Goal: Transaction & Acquisition: Purchase product/service

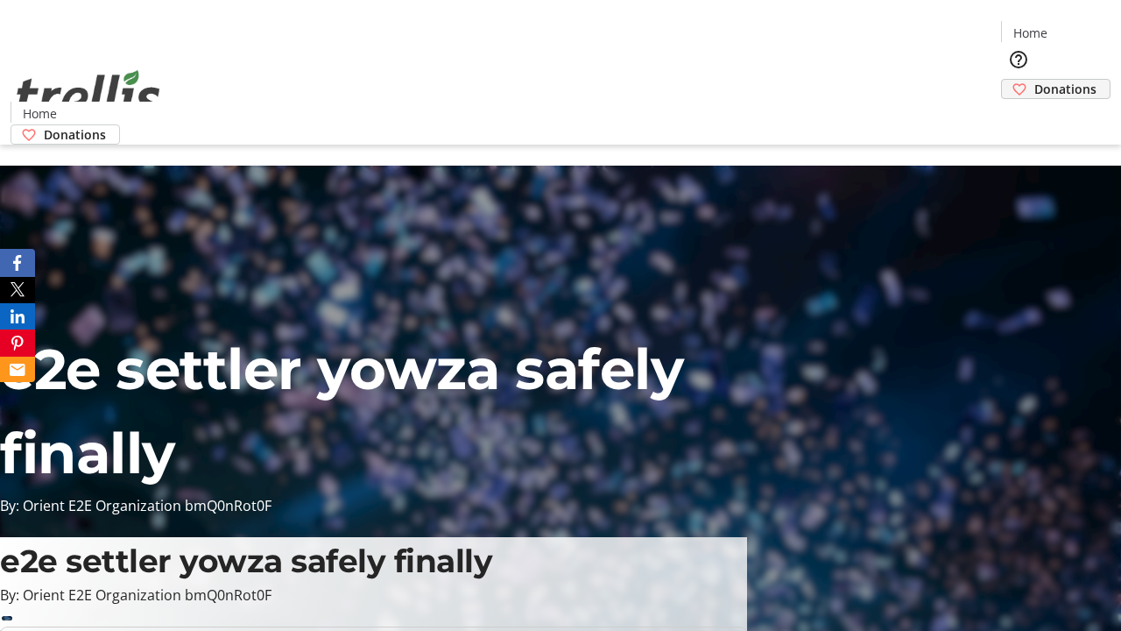
click at [1034, 80] on span "Donations" at bounding box center [1065, 89] width 62 height 18
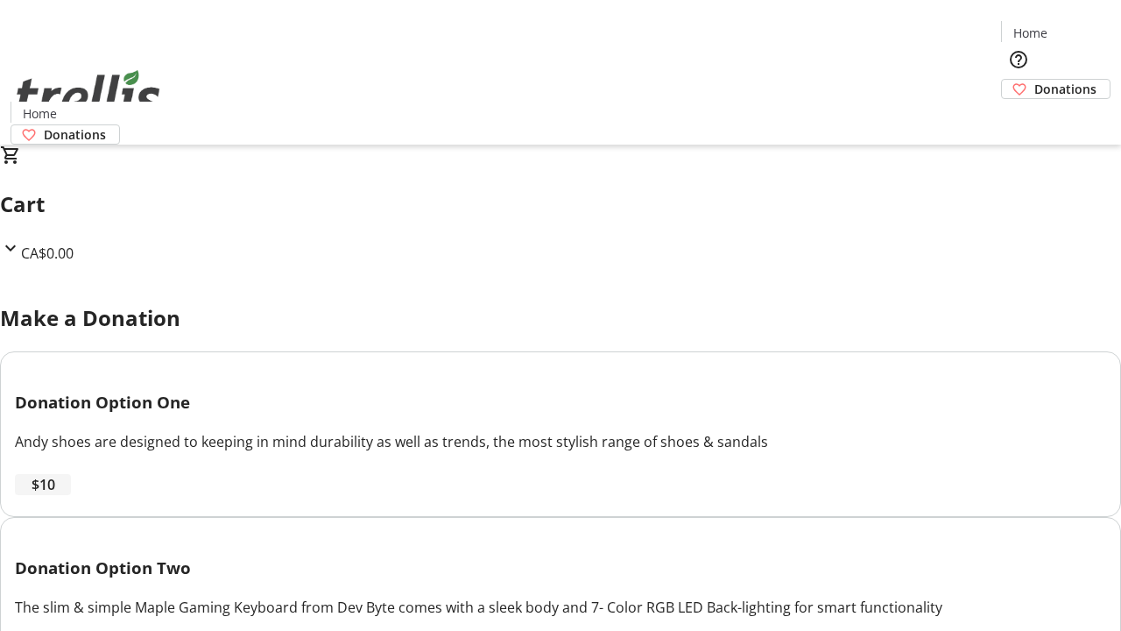
click at [55, 495] on span "$10" at bounding box center [44, 484] width 24 height 21
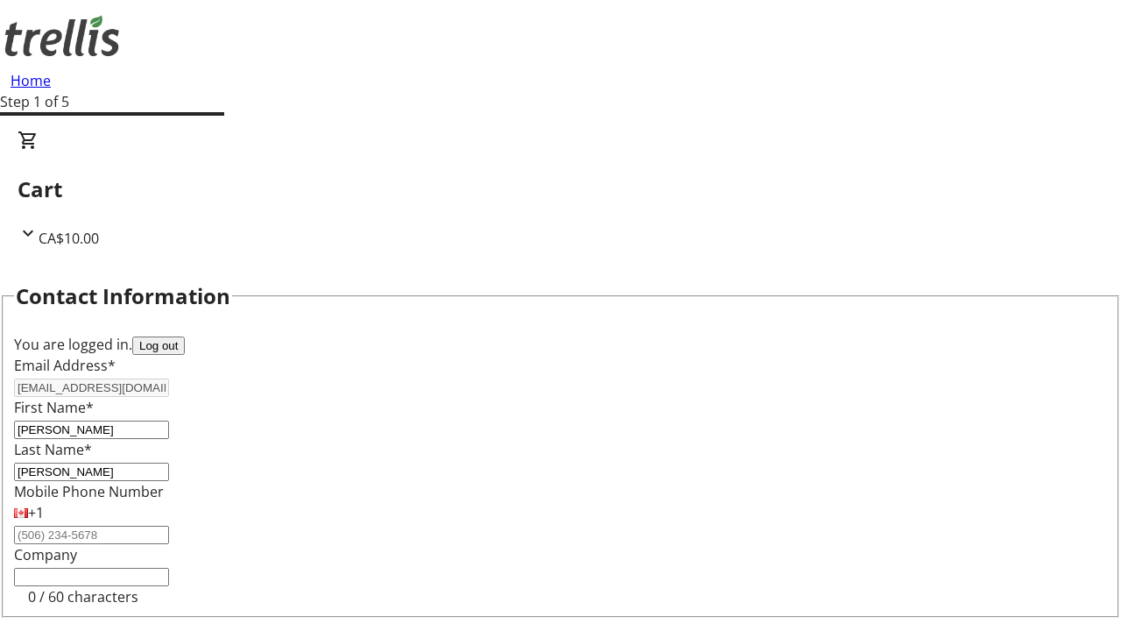
select select "CA"
select select "BC"
type input "Kelowna"
type input "V1Y 0C2"
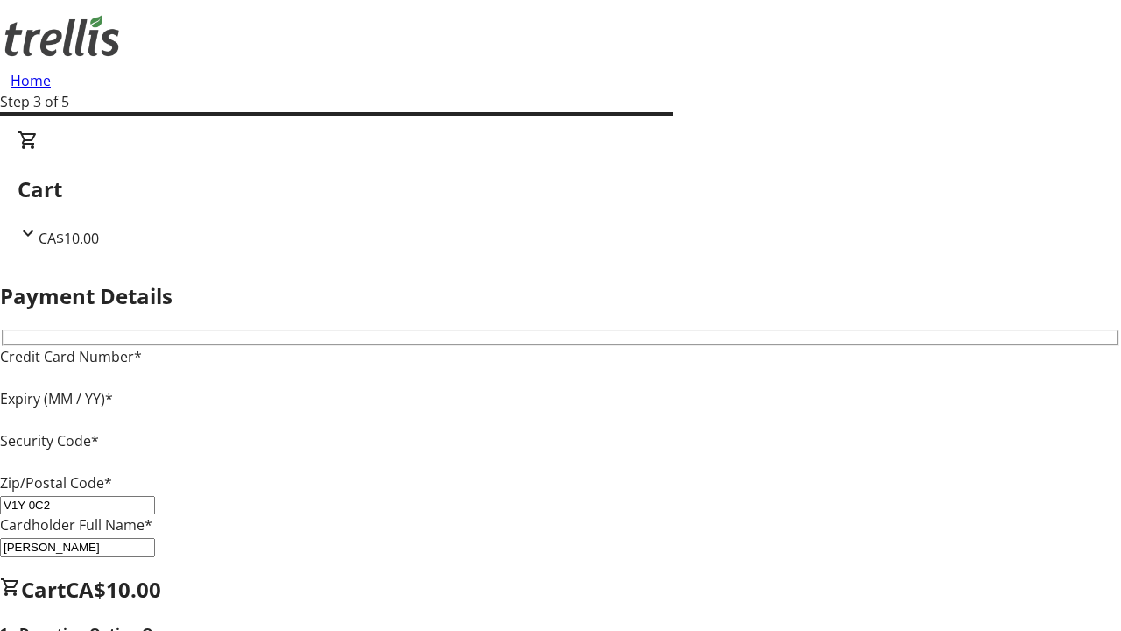
type input "V1Y 0C2"
